Goal: Book appointment/travel/reservation

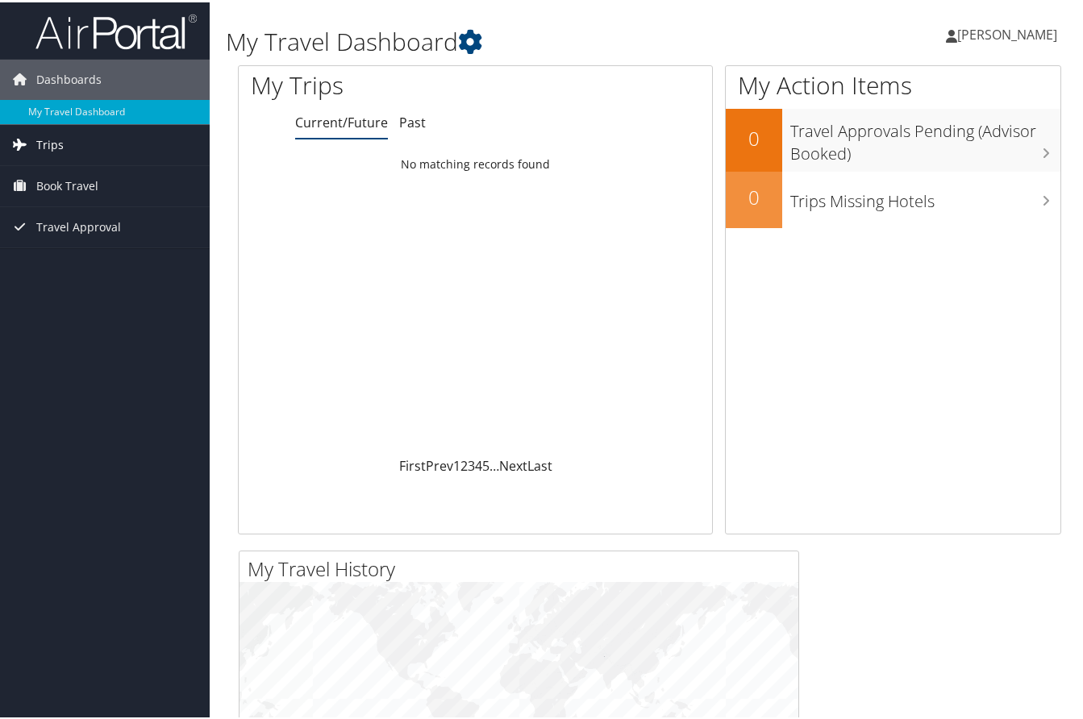
click at [89, 146] on link "Trips" at bounding box center [105, 143] width 210 height 40
click at [114, 141] on link "Trips" at bounding box center [105, 143] width 210 height 40
click at [89, 143] on link "Trips" at bounding box center [105, 143] width 210 height 40
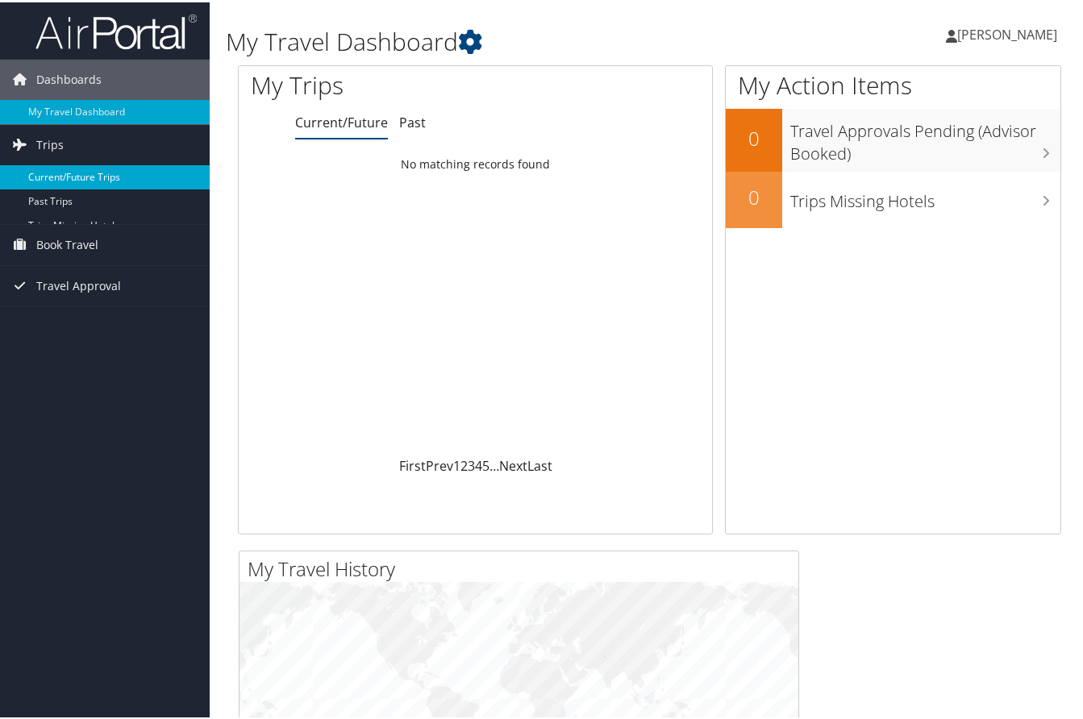
click at [89, 169] on link "Current/Future Trips" at bounding box center [105, 175] width 210 height 24
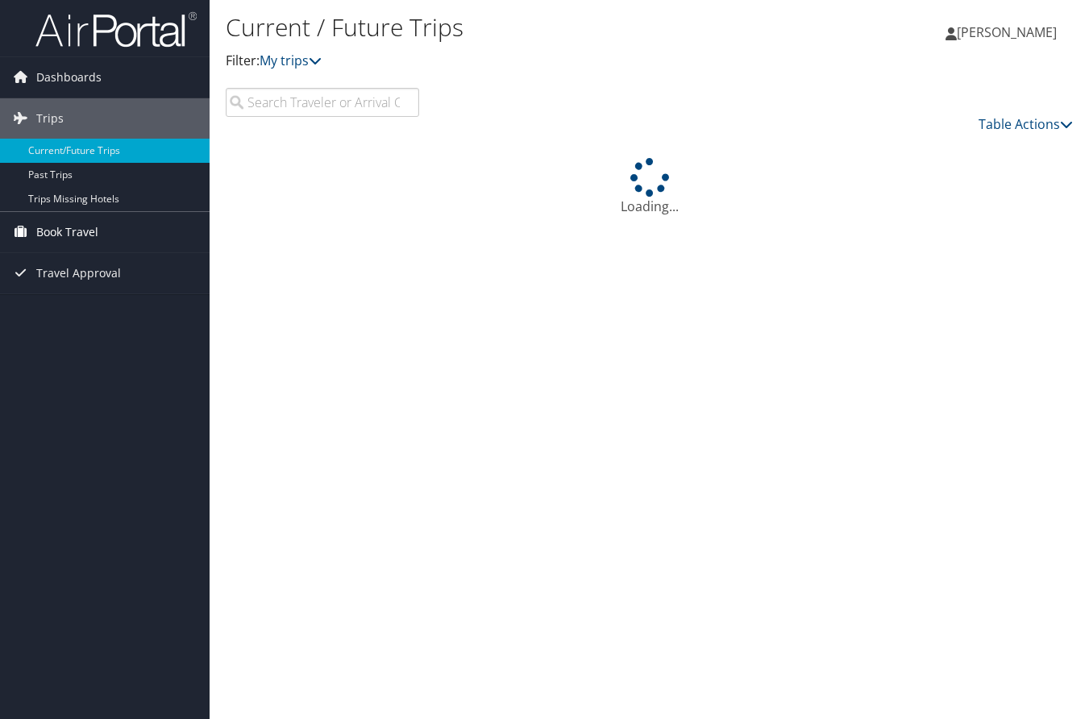
click at [43, 213] on span "Book Travel" at bounding box center [67, 232] width 62 height 40
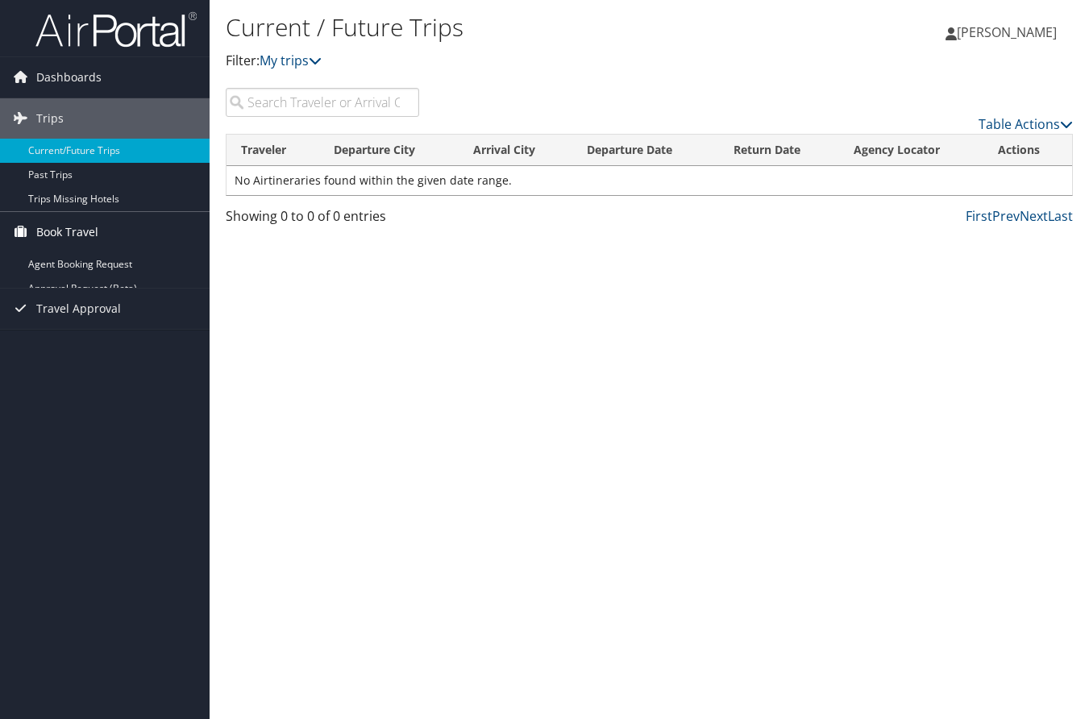
click at [41, 227] on span "Book Travel" at bounding box center [67, 232] width 62 height 40
click at [83, 314] on link "Book/Manage Online Trips" at bounding box center [105, 313] width 210 height 24
